Goal: Obtain resource: Obtain resource

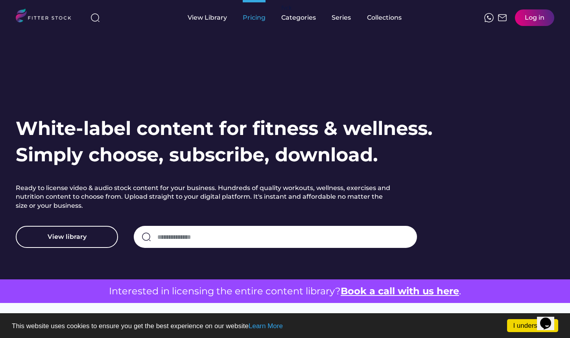
click at [253, 18] on div "Pricing" at bounding box center [254, 17] width 23 height 9
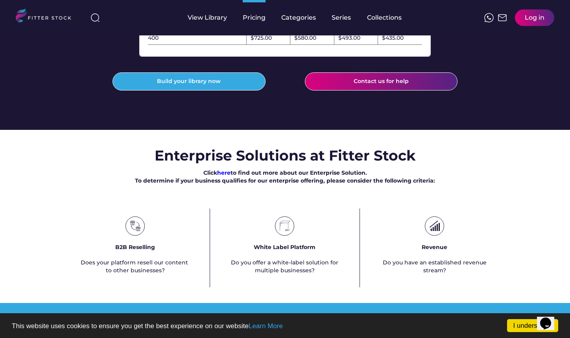
scroll to position [354, 0]
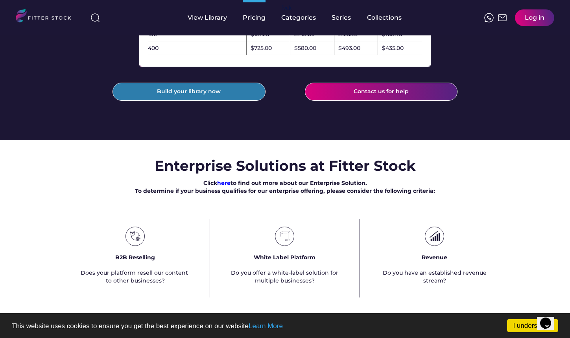
click at [212, 101] on button "Build your library now" at bounding box center [188, 92] width 153 height 18
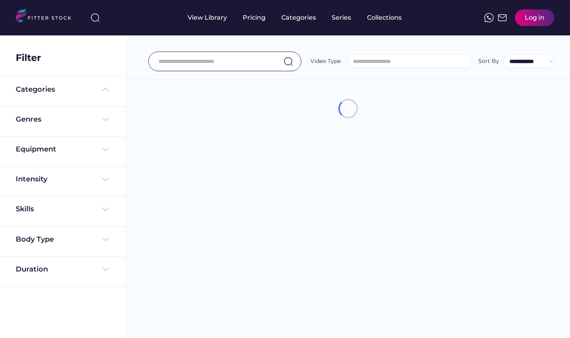
select select
select select "**********"
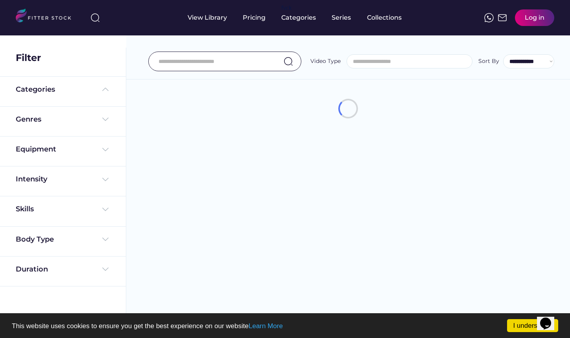
select select "**********"
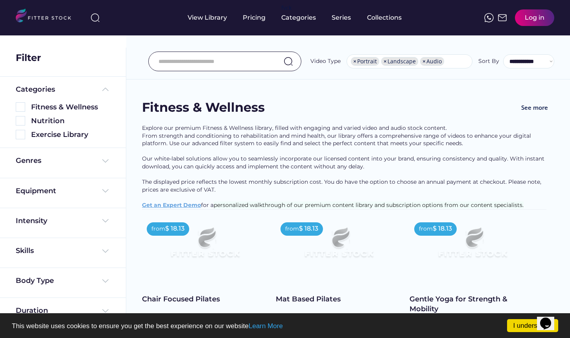
click at [17, 134] on img at bounding box center [20, 134] width 9 height 9
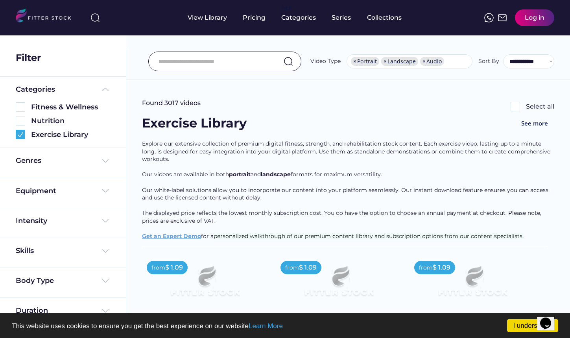
click at [206, 56] on input "input" at bounding box center [214, 61] width 113 height 17
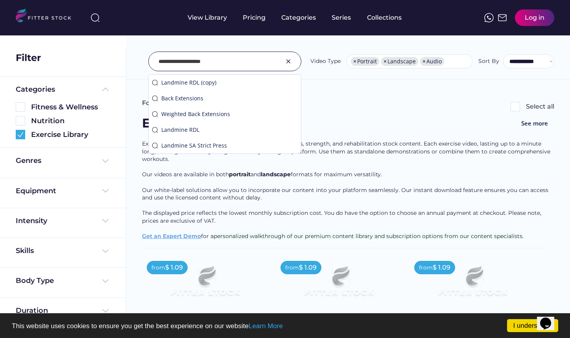
type input "**********"
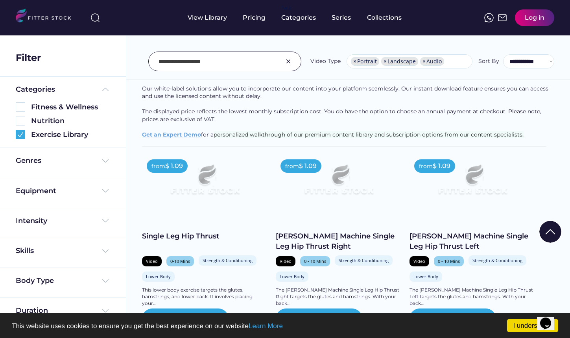
scroll to position [118, 0]
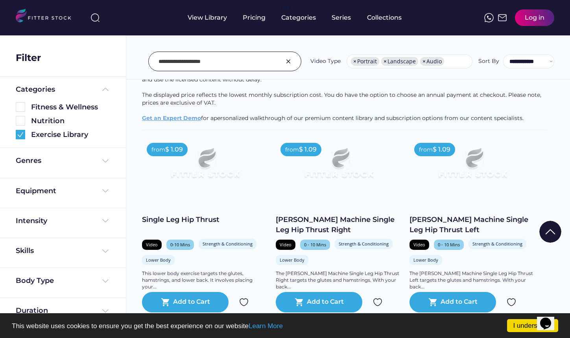
click at [219, 64] on input "input" at bounding box center [214, 61] width 113 height 17
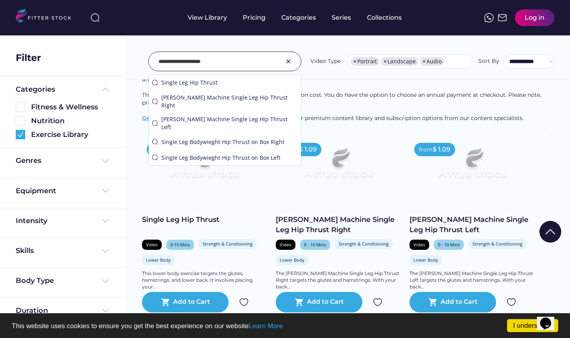
click at [287, 62] on img at bounding box center [287, 61] width 9 height 9
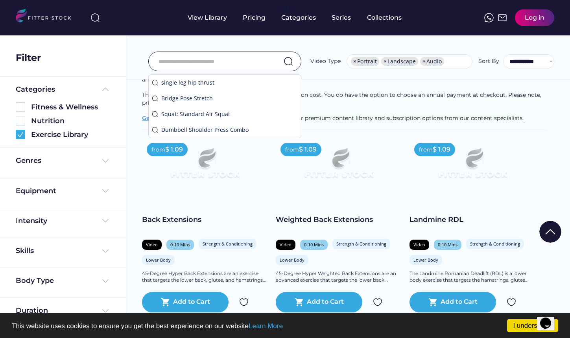
click at [263, 64] on input "input" at bounding box center [214, 61] width 113 height 17
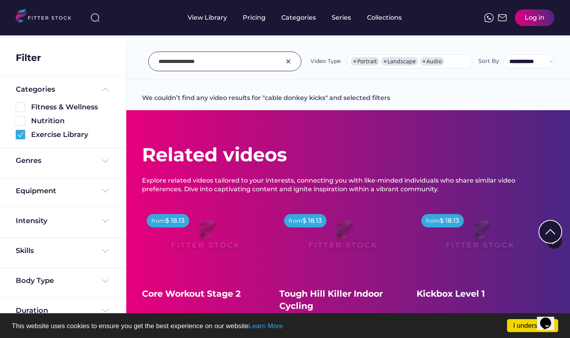
scroll to position [0, 0]
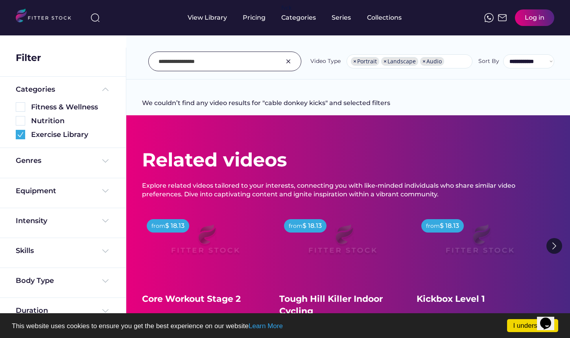
click at [221, 66] on input "input" at bounding box center [214, 61] width 113 height 17
click at [238, 64] on input "input" at bounding box center [214, 61] width 113 height 17
click at [199, 62] on input "input" at bounding box center [214, 61] width 113 height 17
type input "**********"
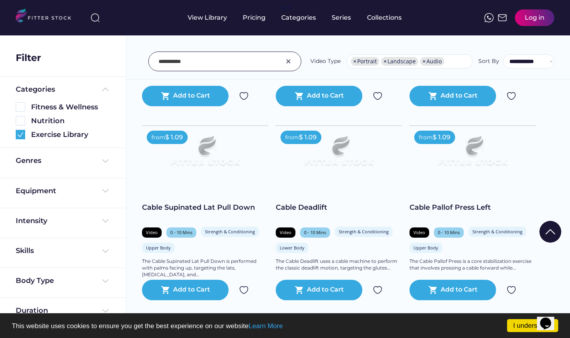
scroll to position [708, 0]
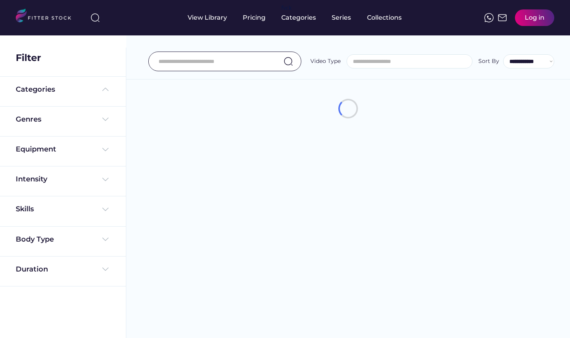
select select
select select "**********"
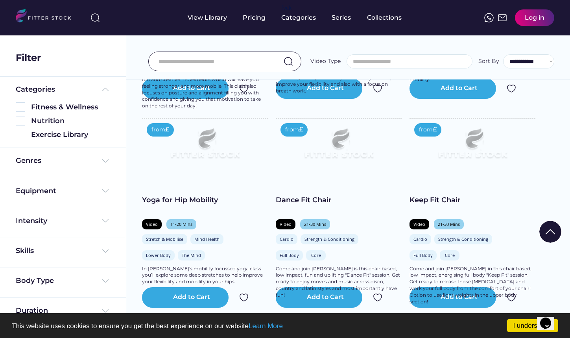
select select "**********"
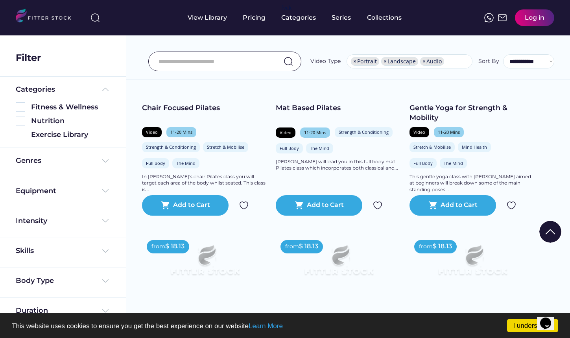
scroll to position [183, 0]
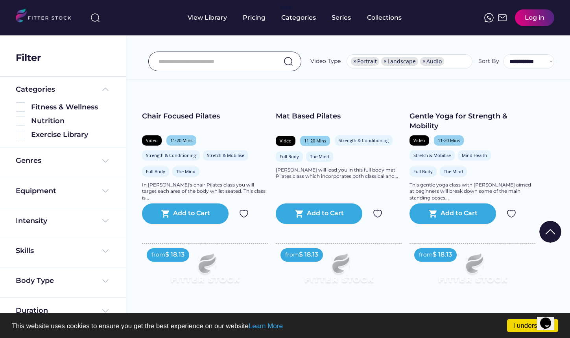
click at [199, 57] on input "input" at bounding box center [214, 61] width 113 height 17
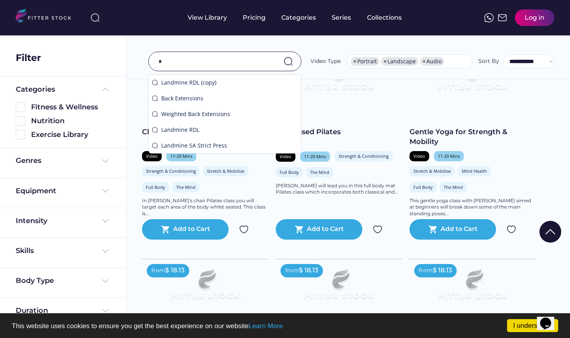
scroll to position [199, 0]
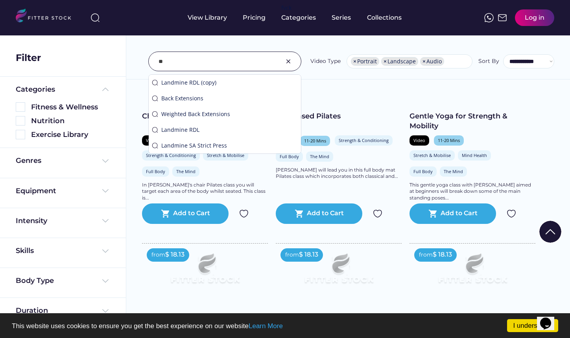
type input "*"
type input "**********"
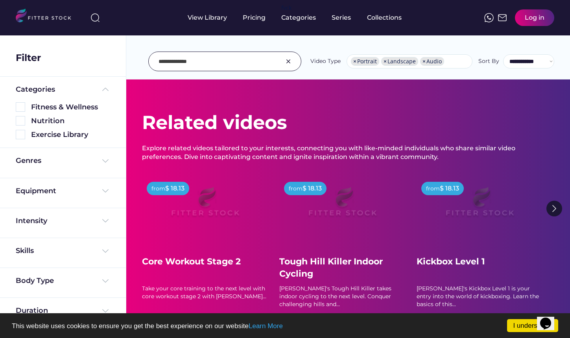
scroll to position [0, 0]
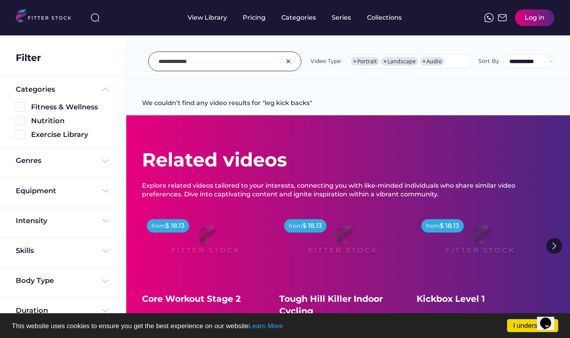
click at [210, 60] on input "input" at bounding box center [214, 61] width 113 height 17
click at [20, 136] on img at bounding box center [20, 134] width 9 height 9
click at [207, 56] on input "input" at bounding box center [214, 61] width 113 height 17
click at [166, 58] on input "input" at bounding box center [214, 61] width 113 height 17
drag, startPoint x: 199, startPoint y: 63, endPoint x: 149, endPoint y: 58, distance: 49.7
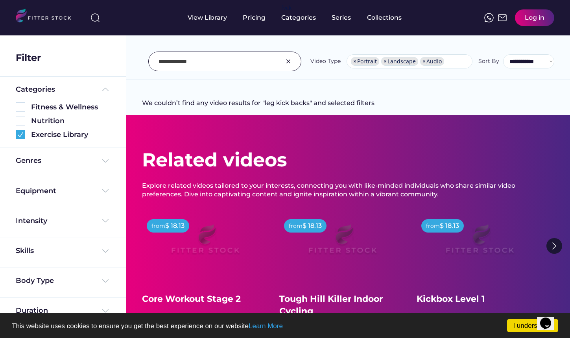
click at [149, 58] on div at bounding box center [224, 62] width 153 height 20
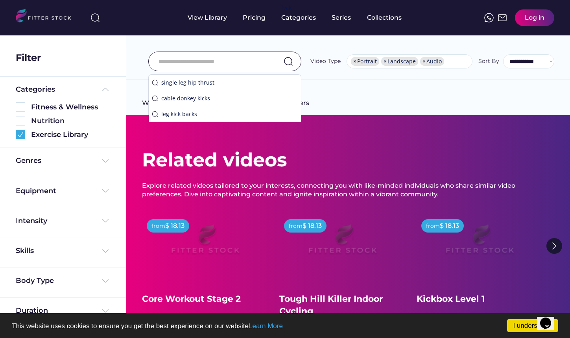
click at [138, 48] on div "**********" at bounding box center [347, 43] width 443 height 71
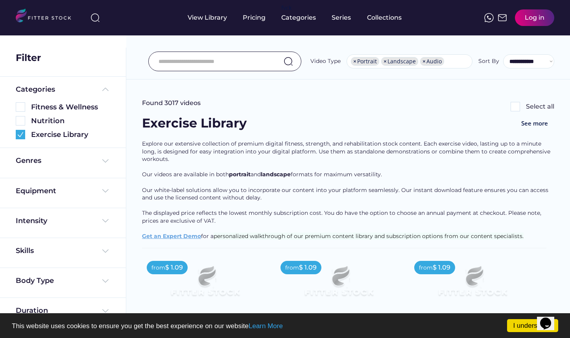
click at [191, 58] on input "input" at bounding box center [214, 61] width 113 height 17
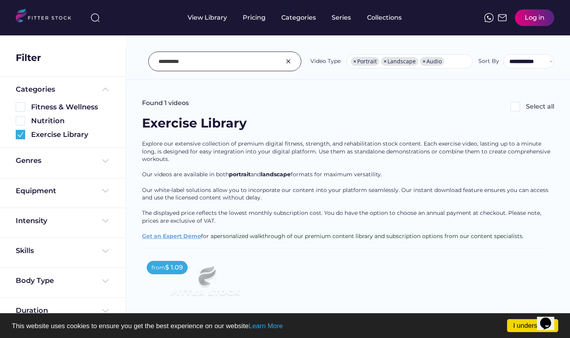
click at [208, 63] on input "input" at bounding box center [214, 61] width 113 height 17
type input "*"
type input "*****"
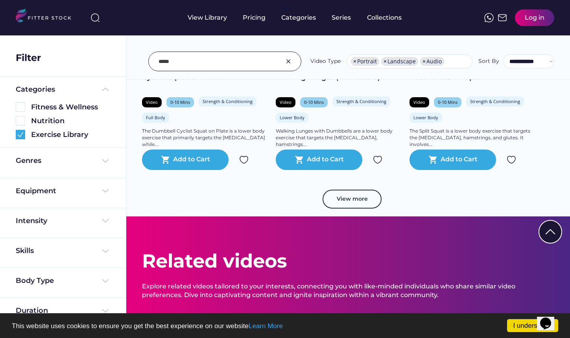
scroll to position [1455, 0]
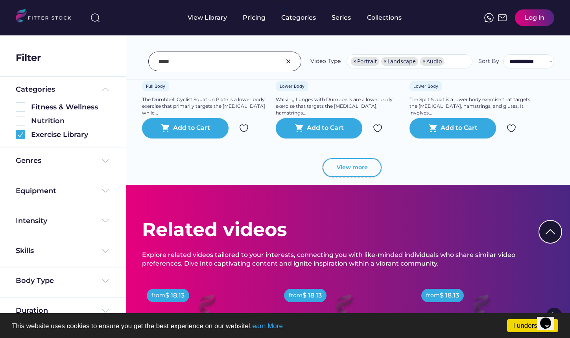
click at [370, 167] on button "View more" at bounding box center [351, 167] width 59 height 19
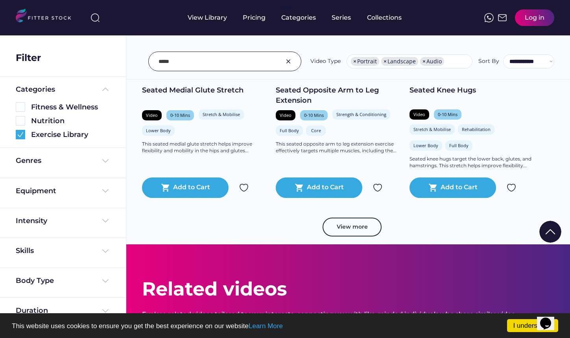
scroll to position [2831, 0]
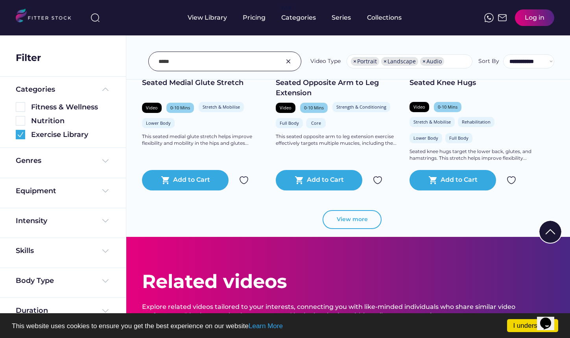
click at [355, 221] on button "View more" at bounding box center [351, 219] width 59 height 19
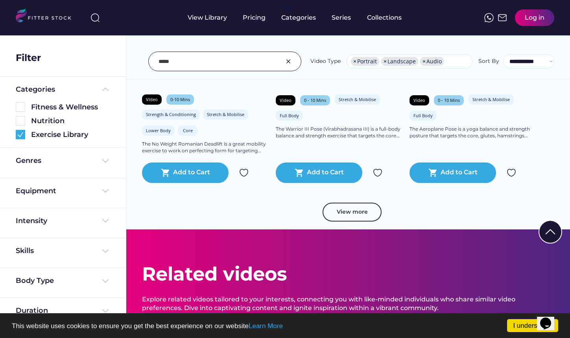
scroll to position [4286, 0]
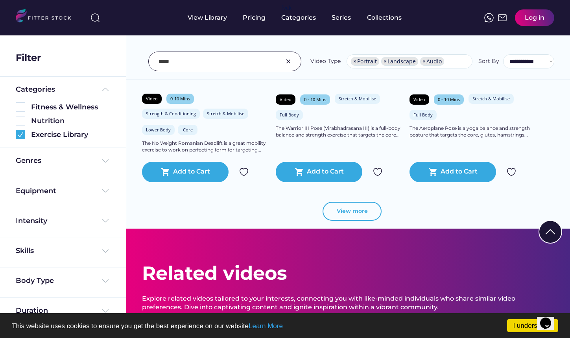
click at [375, 211] on button "View more" at bounding box center [351, 211] width 59 height 19
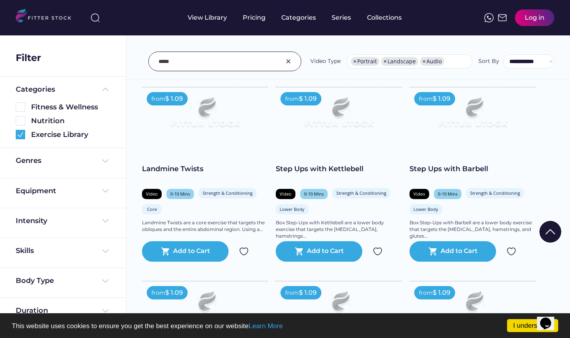
scroll to position [354, 0]
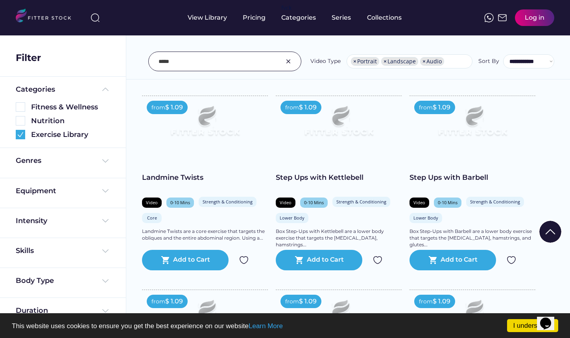
click at [324, 117] on img at bounding box center [338, 124] width 101 height 57
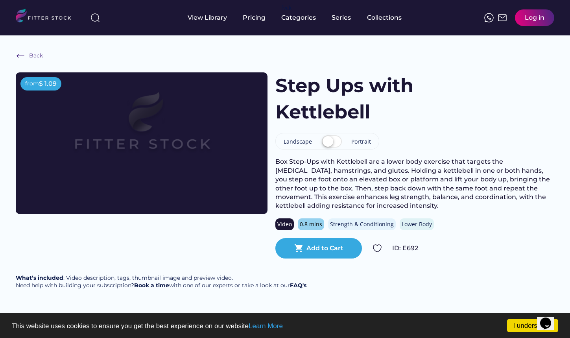
click at [323, 142] on label at bounding box center [332, 141] width 24 height 17
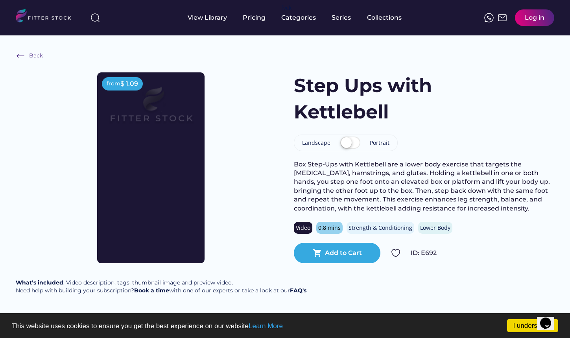
click at [351, 141] on label at bounding box center [350, 142] width 24 height 17
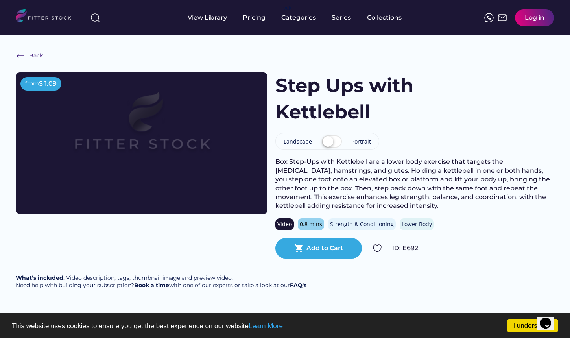
click at [25, 55] on img at bounding box center [20, 55] width 9 height 9
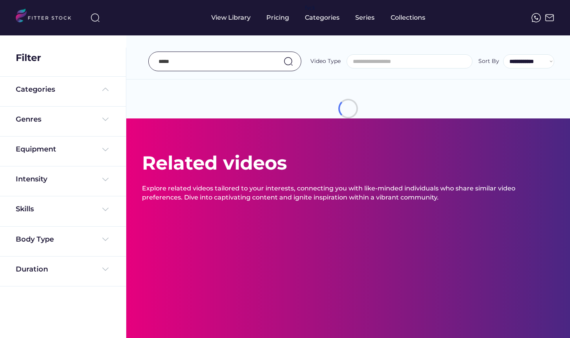
select select "**********"
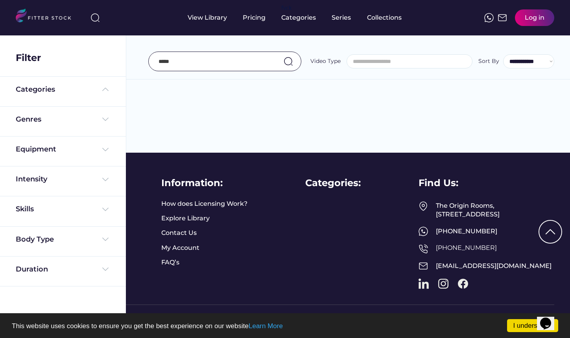
scroll to position [13, 0]
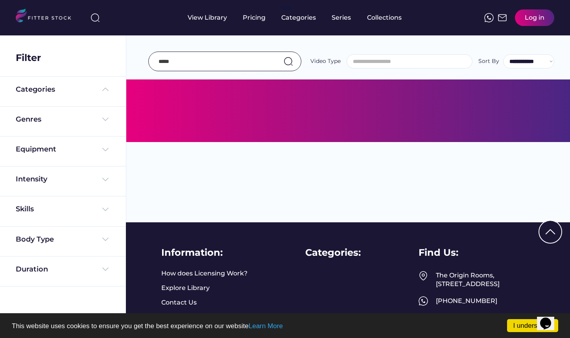
select select "**********"
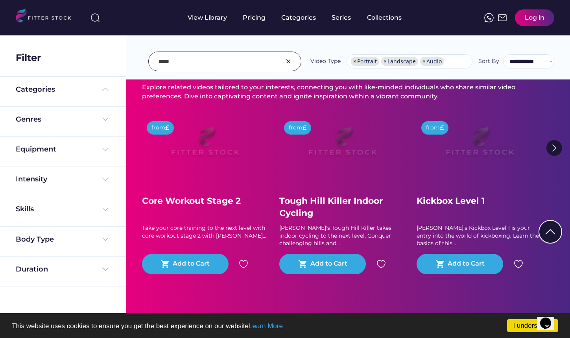
scroll to position [0, 0]
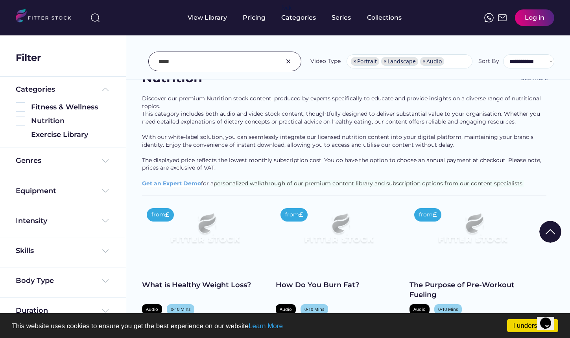
click at [202, 62] on input "input" at bounding box center [214, 61] width 113 height 17
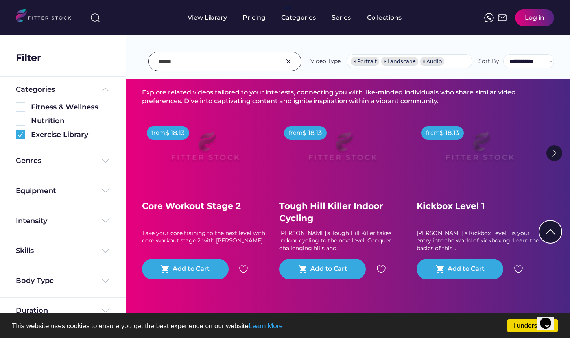
scroll to position [5846, 0]
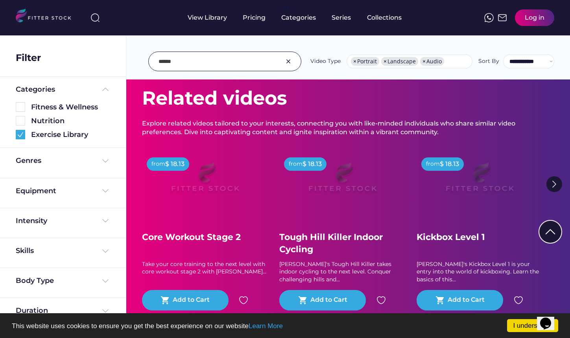
click at [197, 63] on input "input" at bounding box center [214, 61] width 113 height 17
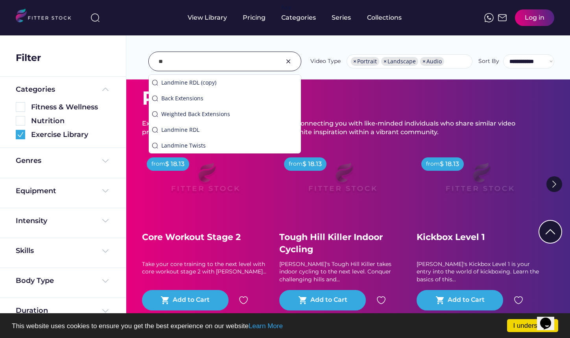
type input "*"
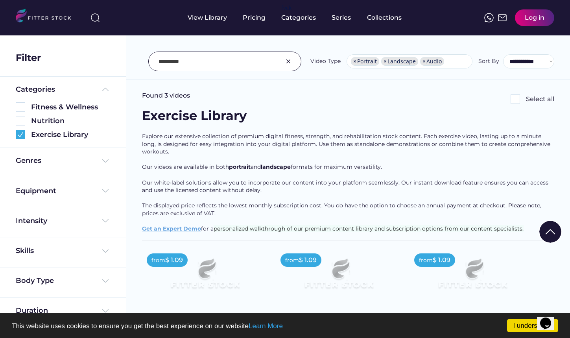
scroll to position [0, 0]
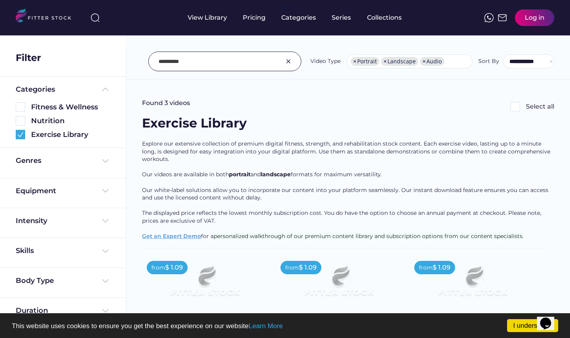
click at [217, 64] on input "input" at bounding box center [214, 61] width 113 height 17
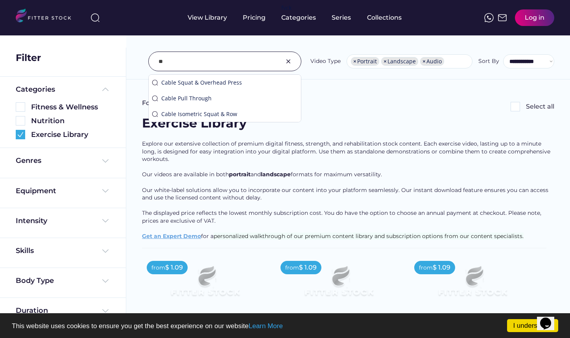
type input "*"
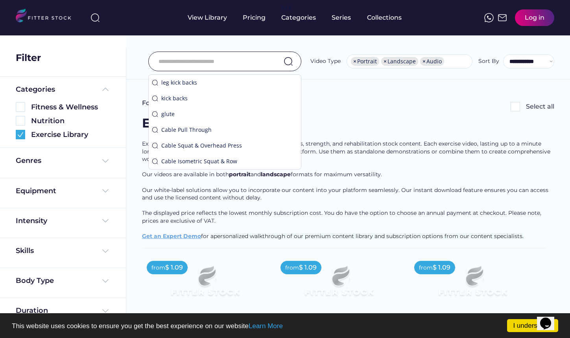
type input "*"
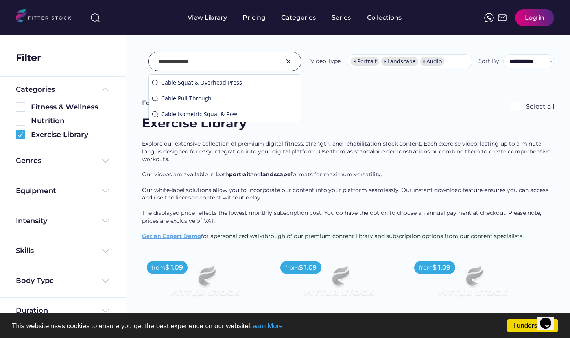
type input "**********"
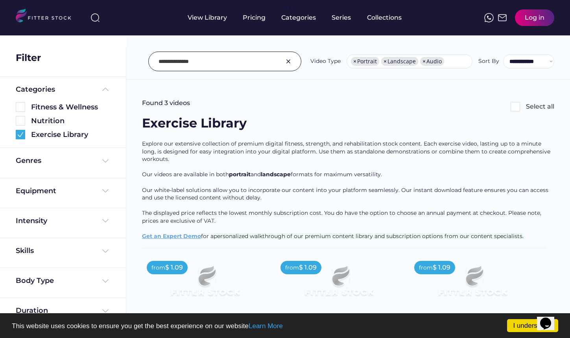
click at [289, 58] on img at bounding box center [287, 61] width 9 height 9
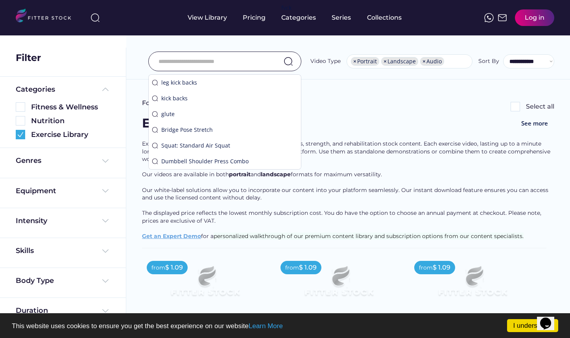
click at [251, 60] on input "input" at bounding box center [214, 61] width 113 height 17
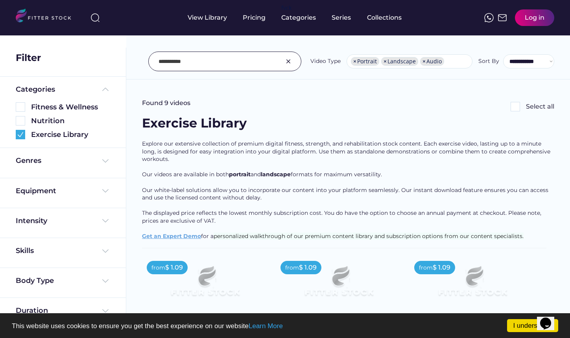
click at [158, 60] on input "input" at bounding box center [214, 61] width 113 height 17
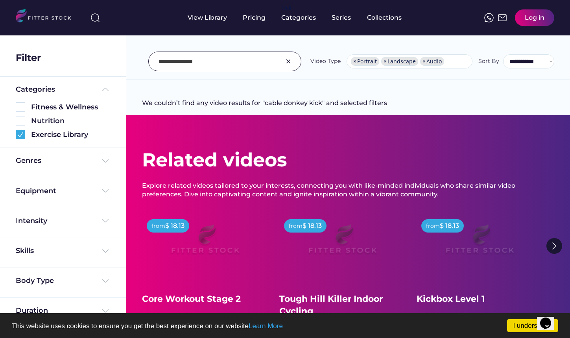
click at [212, 63] on input "input" at bounding box center [214, 61] width 113 height 17
click at [172, 62] on input "input" at bounding box center [214, 61] width 113 height 17
click at [213, 61] on input "input" at bounding box center [214, 61] width 113 height 17
type input "**********"
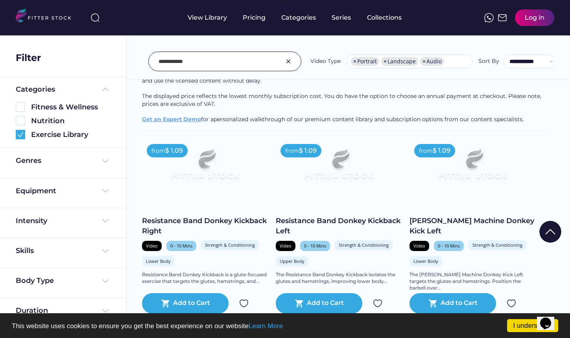
scroll to position [118, 0]
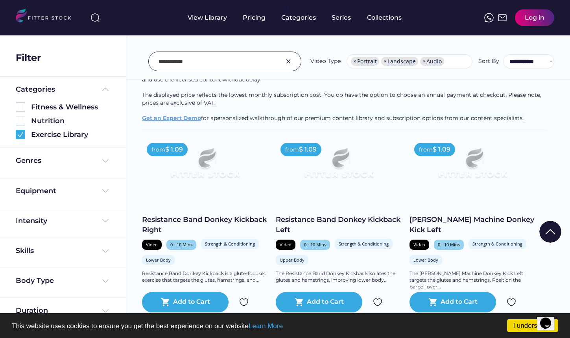
click at [289, 61] on img at bounding box center [287, 61] width 9 height 9
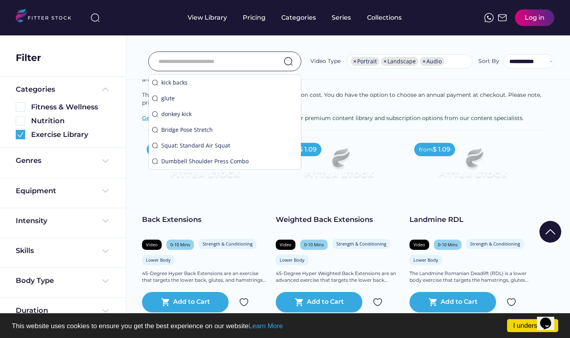
click at [245, 60] on input "input" at bounding box center [214, 61] width 113 height 17
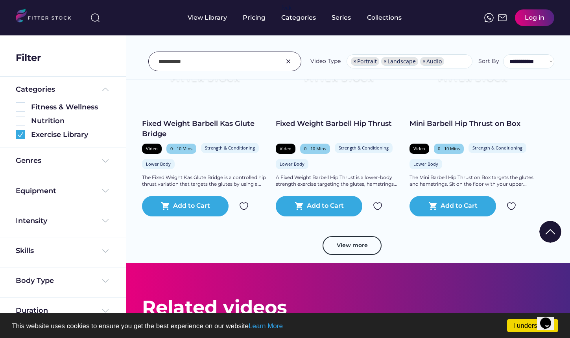
scroll to position [1376, 0]
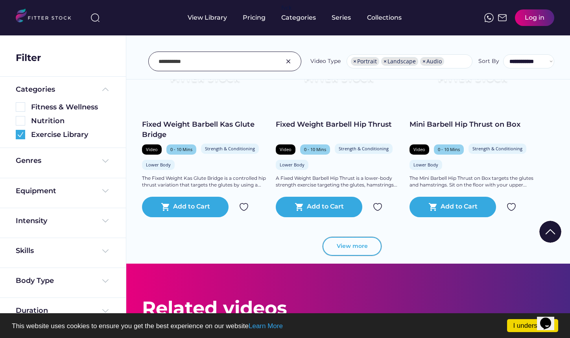
click at [362, 245] on button "View more" at bounding box center [351, 246] width 59 height 19
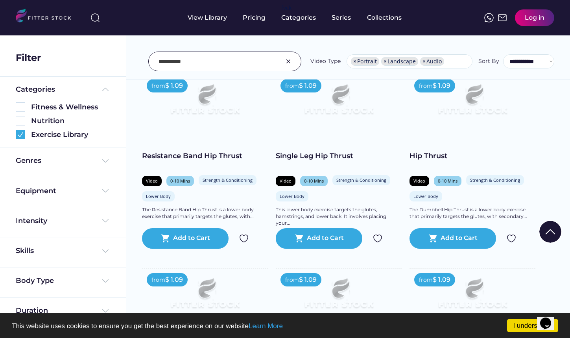
scroll to position [0, 0]
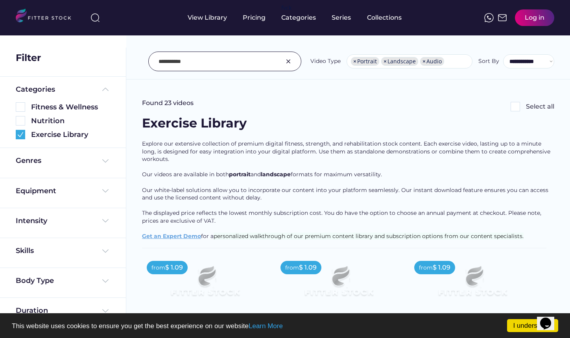
click at [161, 62] on input "input" at bounding box center [214, 61] width 113 height 17
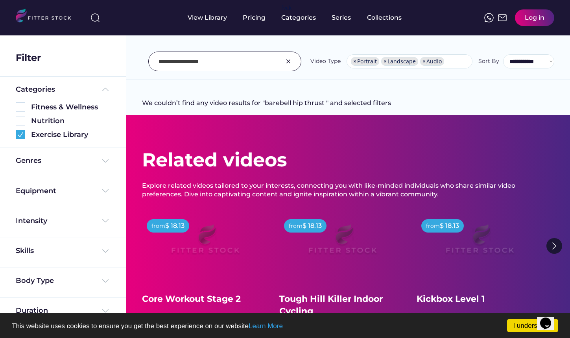
click at [169, 61] on input "input" at bounding box center [214, 61] width 113 height 17
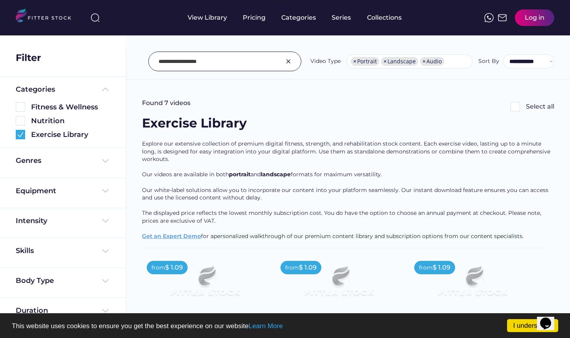
click at [178, 59] on input "input" at bounding box center [214, 61] width 113 height 17
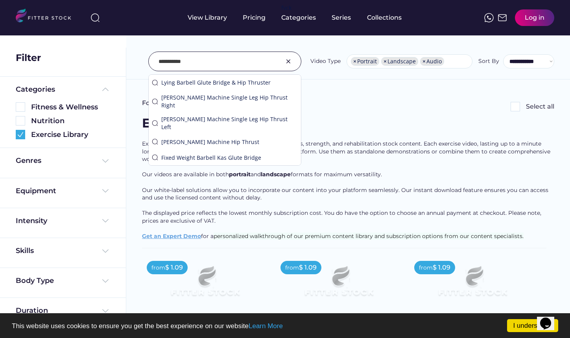
click at [206, 61] on input "input" at bounding box center [214, 61] width 113 height 17
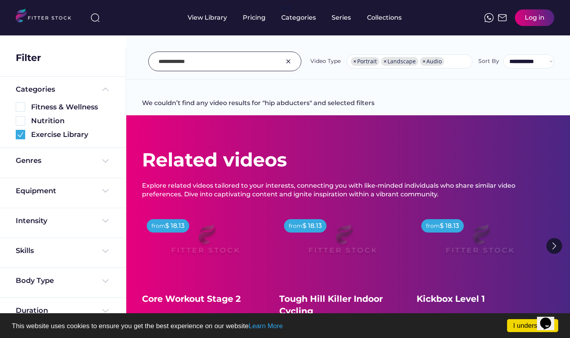
click at [206, 61] on input "input" at bounding box center [214, 61] width 113 height 17
click at [208, 62] on input "input" at bounding box center [214, 61] width 113 height 17
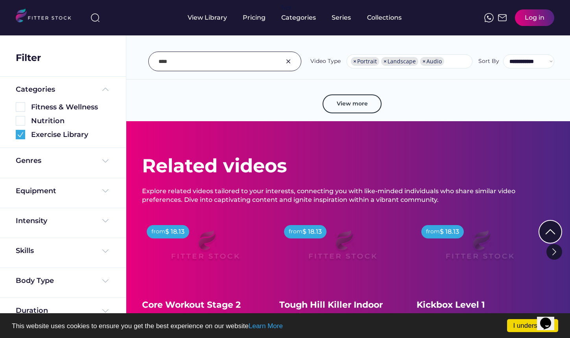
scroll to position [2989, 0]
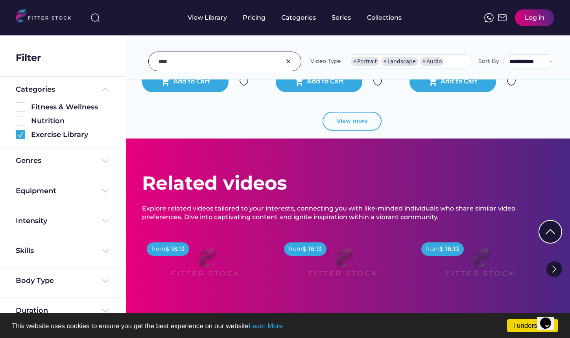
click at [348, 121] on button "View more" at bounding box center [351, 121] width 59 height 19
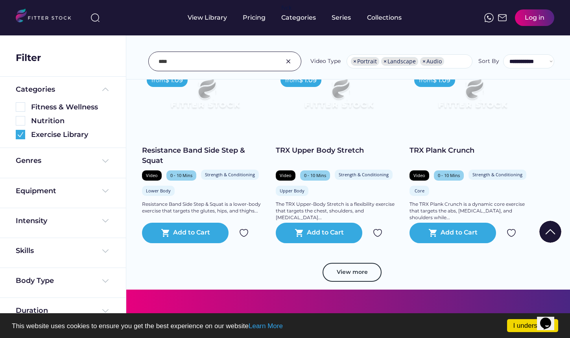
scroll to position [4247, 0]
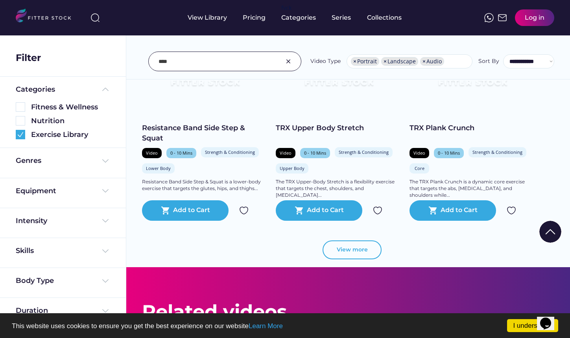
click at [361, 250] on button "View more" at bounding box center [351, 249] width 59 height 19
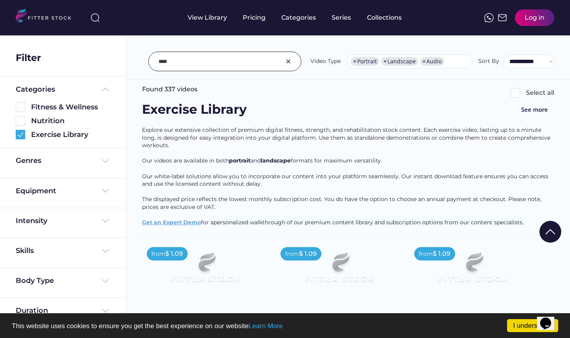
scroll to position [0, 0]
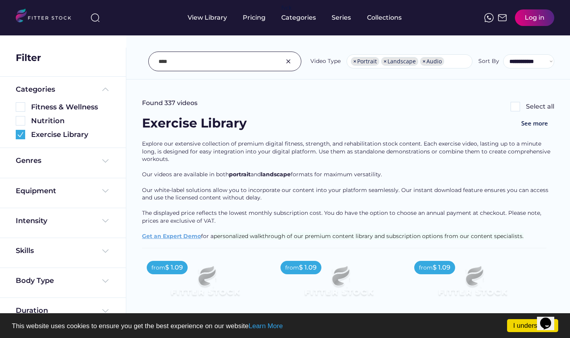
click at [261, 66] on input "input" at bounding box center [214, 61] width 113 height 17
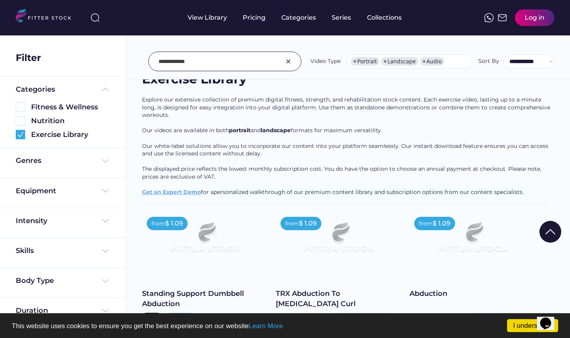
scroll to position [39, 0]
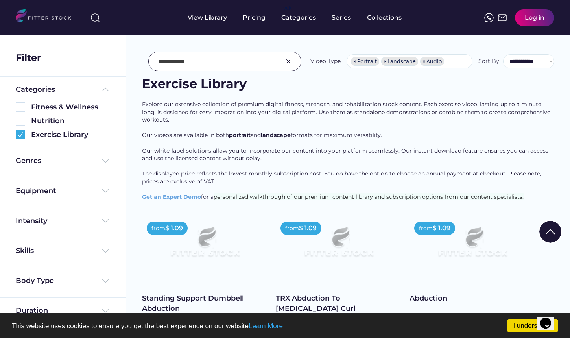
click at [159, 57] on input "input" at bounding box center [214, 61] width 113 height 17
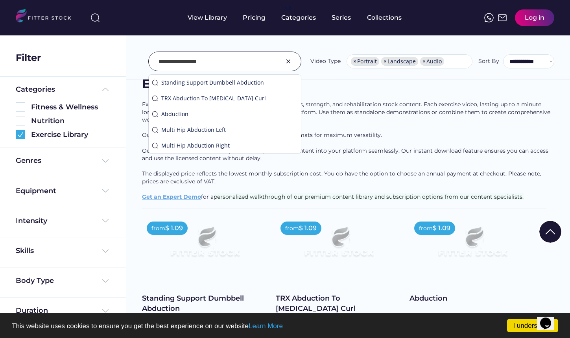
type input "**********"
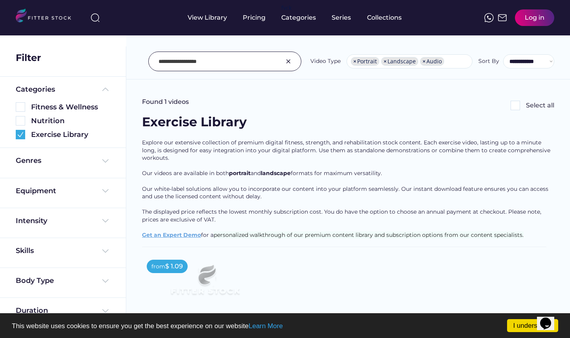
scroll to position [0, 0]
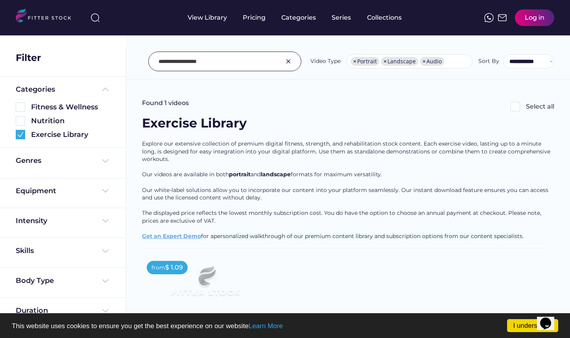
click at [287, 60] on img at bounding box center [287, 61] width 9 height 9
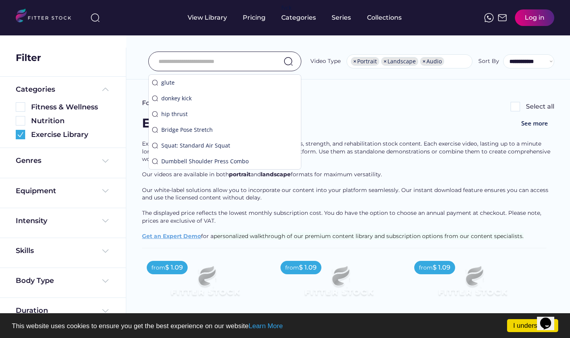
click at [374, 110] on div "Found 3017 videos Select all" at bounding box center [348, 107] width 412 height 16
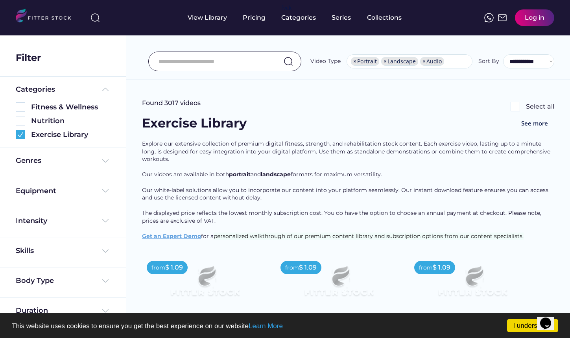
click at [184, 58] on input "input" at bounding box center [214, 61] width 113 height 17
click at [208, 63] on input "input" at bounding box center [214, 61] width 113 height 17
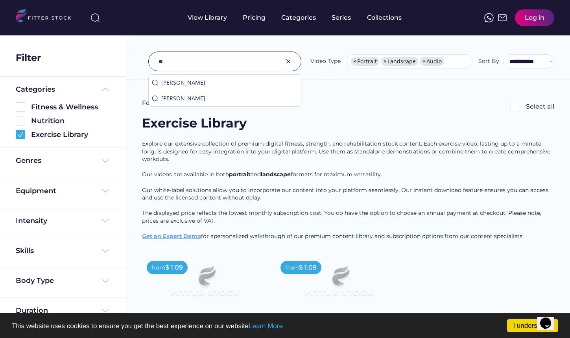
type input "*"
